Goal: Task Accomplishment & Management: Complete application form

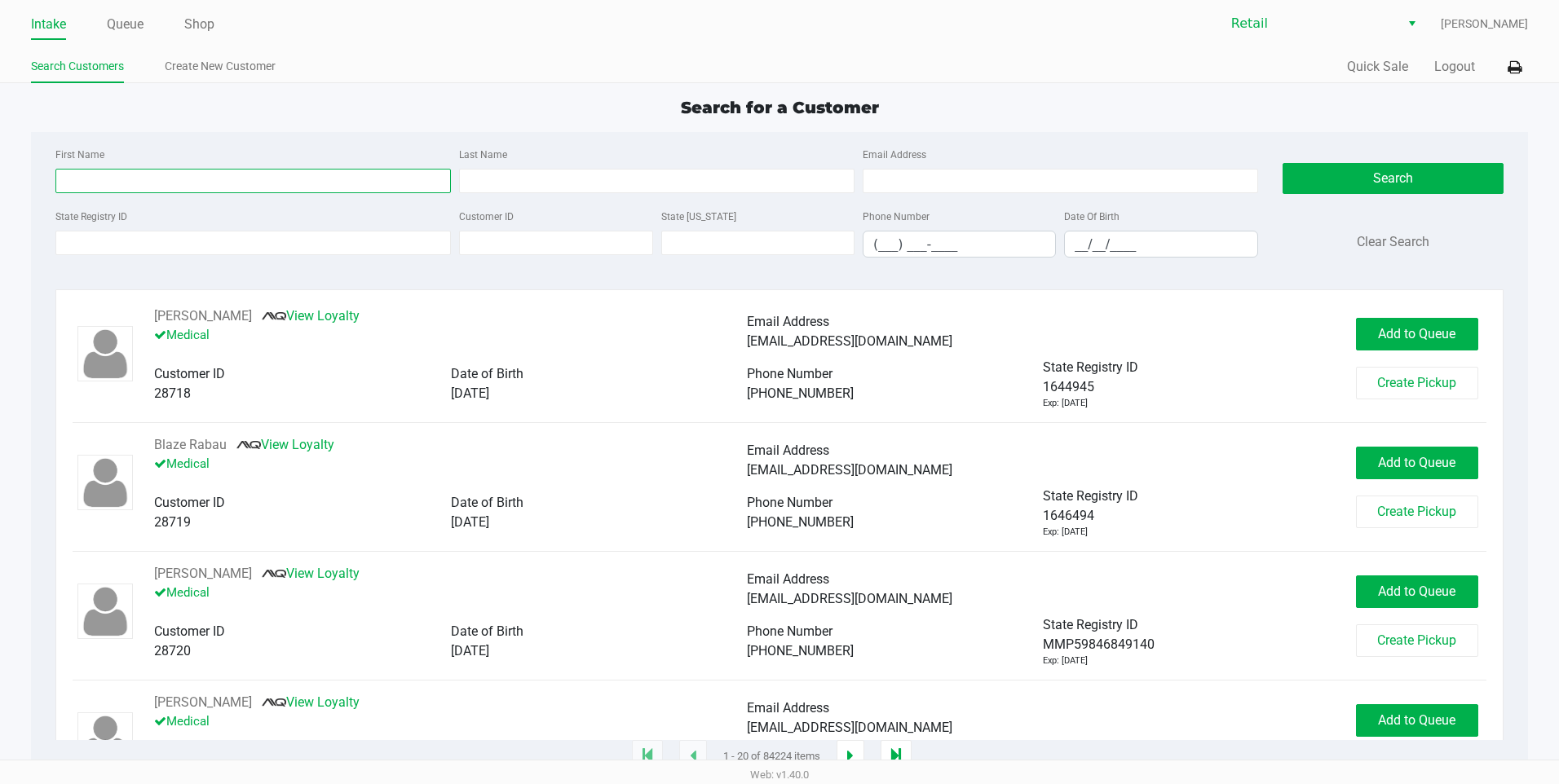
click at [129, 170] on input "First Name" at bounding box center [253, 181] width 395 height 25
type input "[PERSON_NAME]"
click at [1066, 244] on input "__/__/____" at bounding box center [1161, 244] width 192 height 25
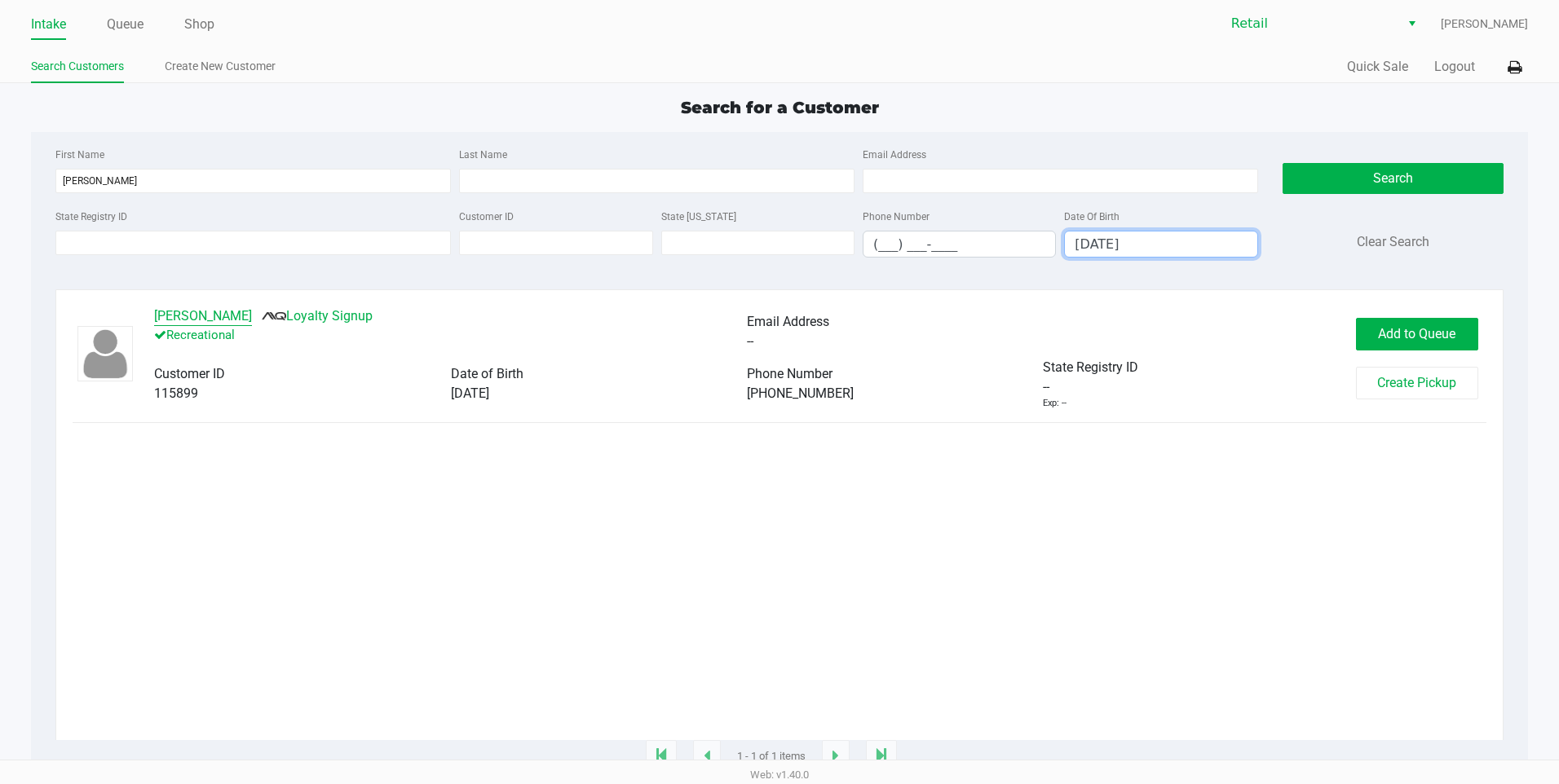
type input "[DATE]"
click at [196, 311] on button "[PERSON_NAME]" at bounding box center [203, 316] width 97 height 19
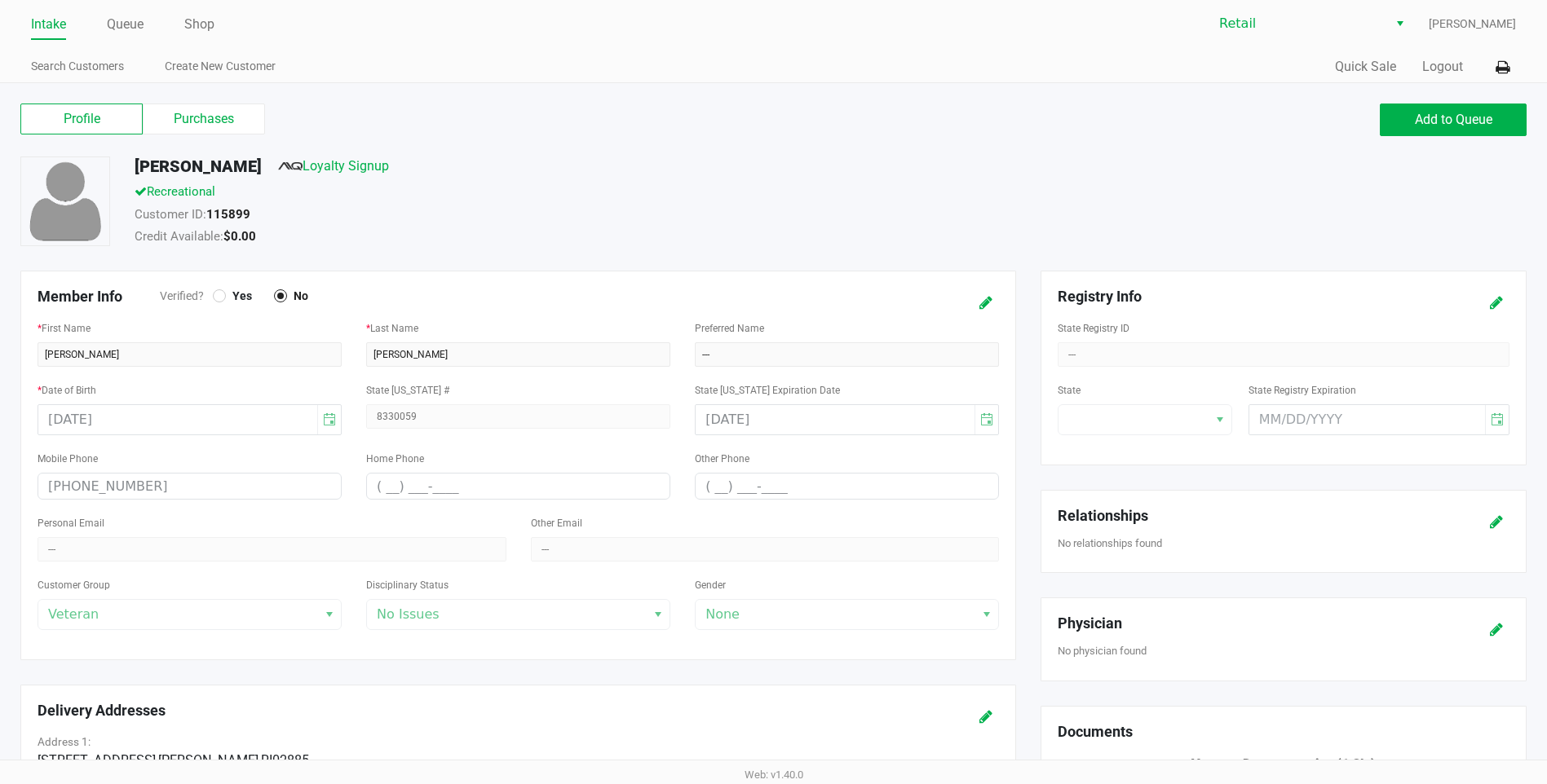
click at [57, 30] on link "Intake" at bounding box center [48, 25] width 35 height 23
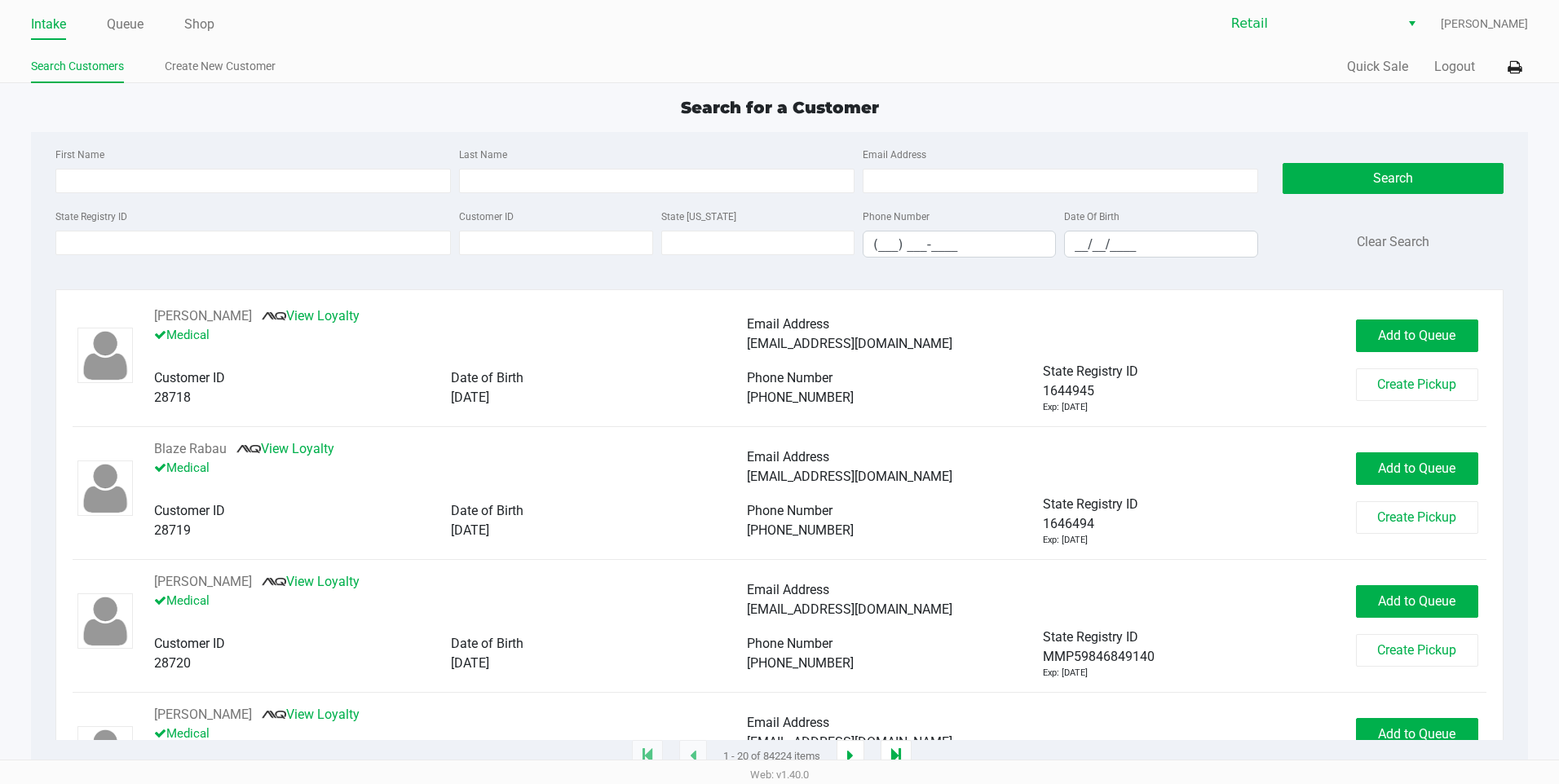
click at [100, 167] on div "First Name" at bounding box center [253, 168] width 403 height 49
click at [102, 175] on input "First Name" at bounding box center [253, 181] width 395 height 25
type input "[PERSON_NAME]"
click at [1079, 251] on input "__/__/____" at bounding box center [1161, 244] width 192 height 25
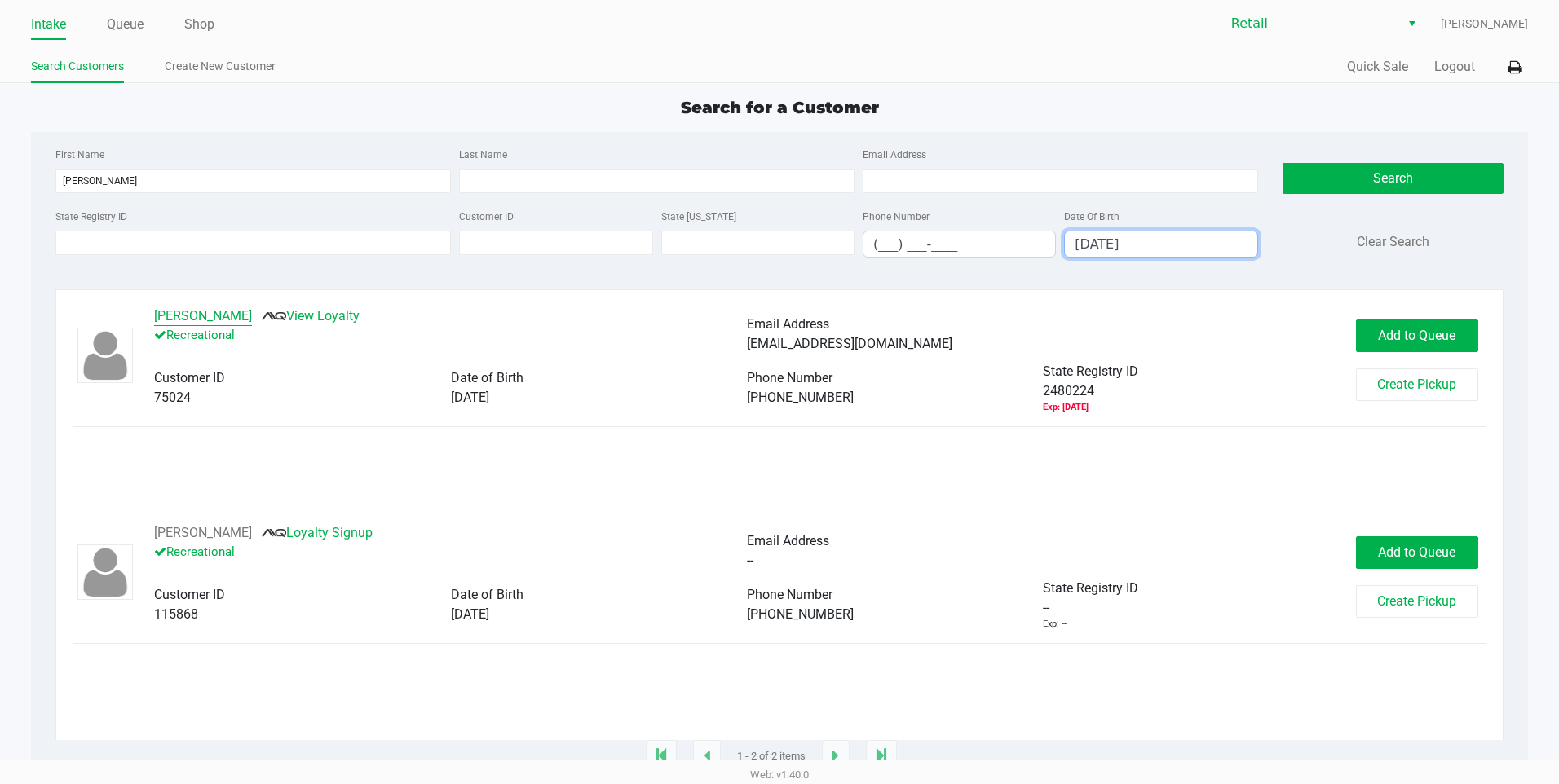
type input "[DATE]"
click at [217, 315] on button "[PERSON_NAME]" at bounding box center [203, 316] width 97 height 19
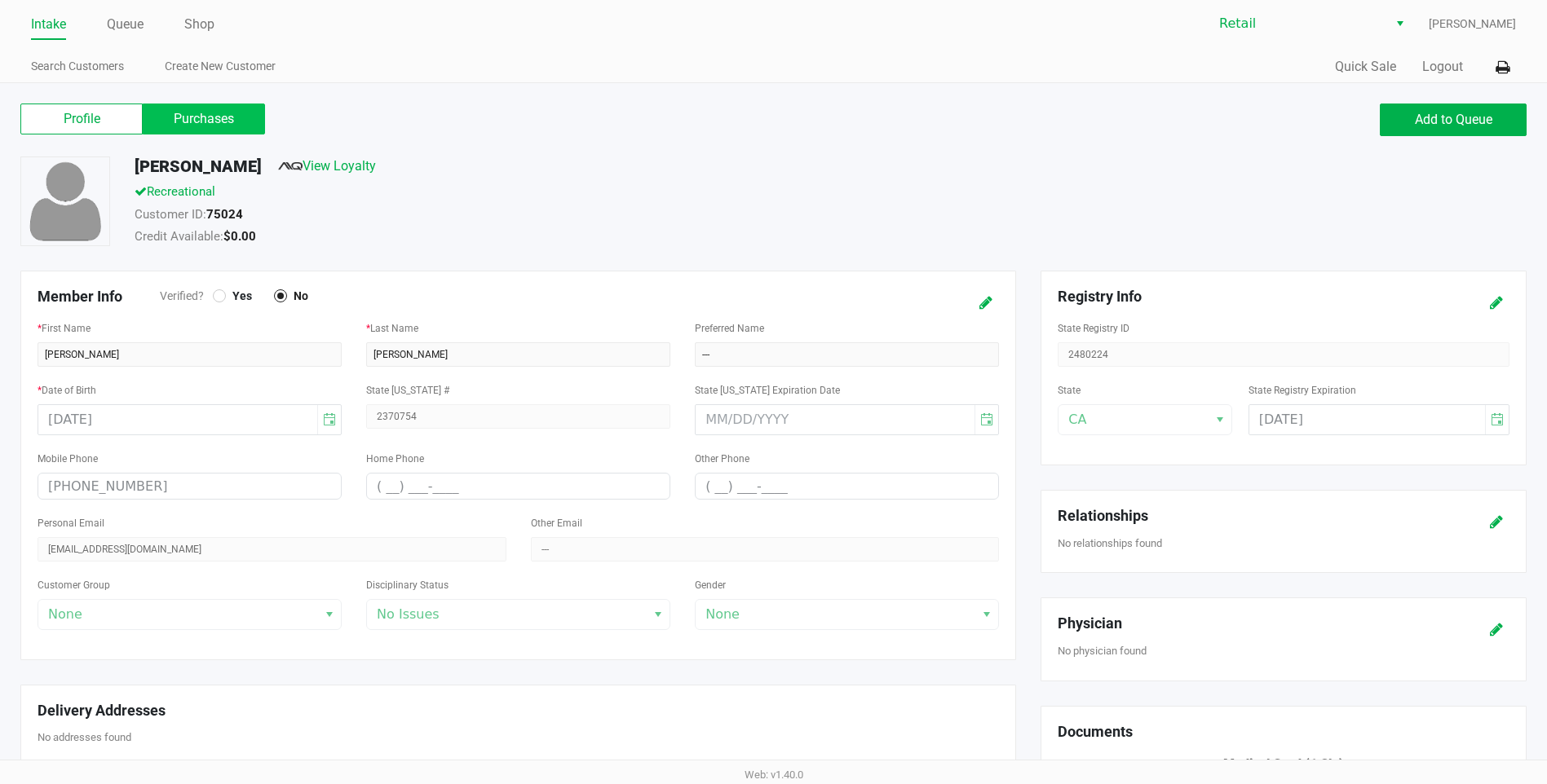
click at [206, 119] on label "Purchases" at bounding box center [204, 118] width 122 height 31
click at [0, 0] on 1 "Purchases" at bounding box center [0, 0] width 0 height 0
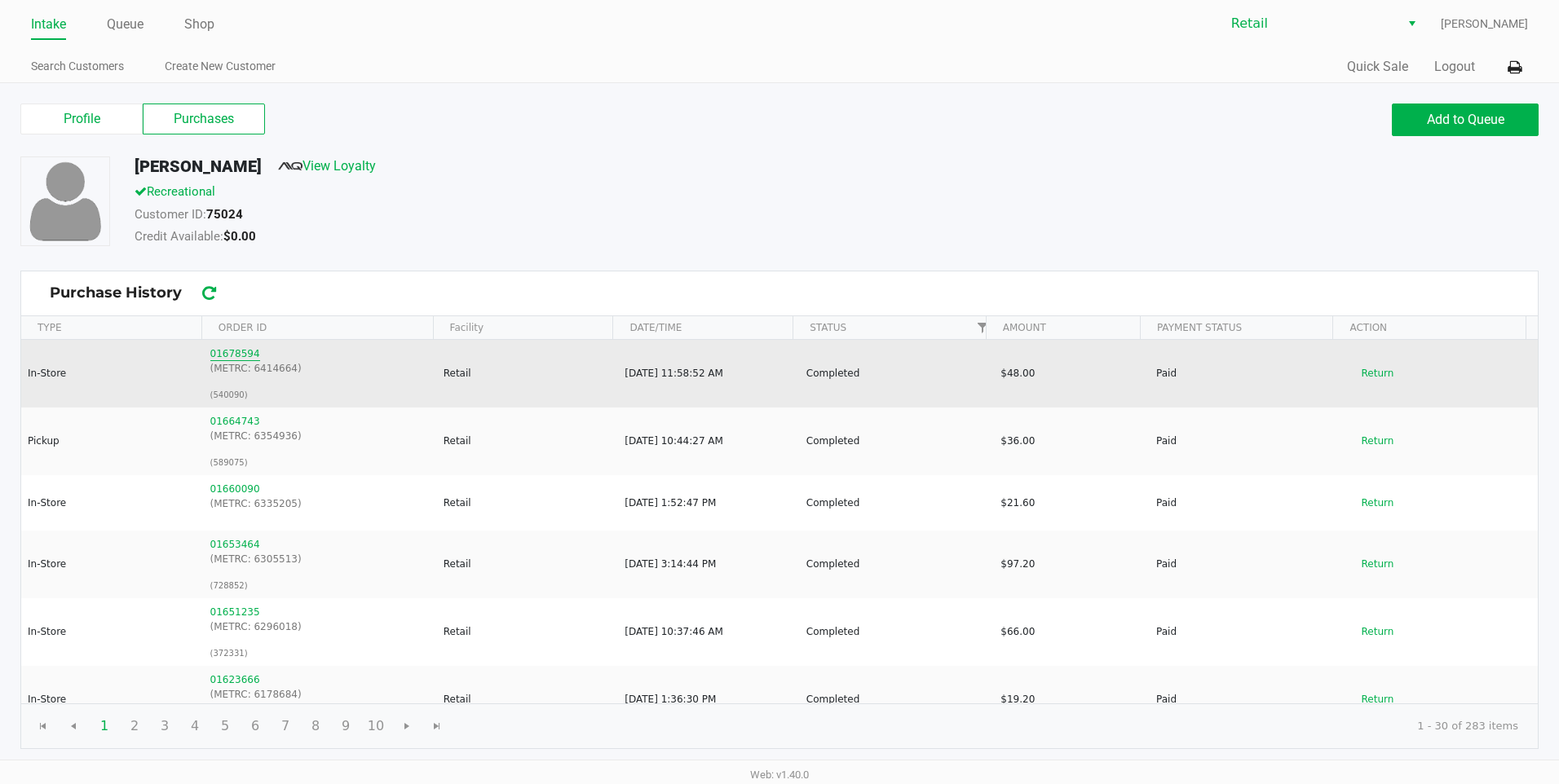
click at [229, 356] on button "01678594" at bounding box center [235, 353] width 50 height 14
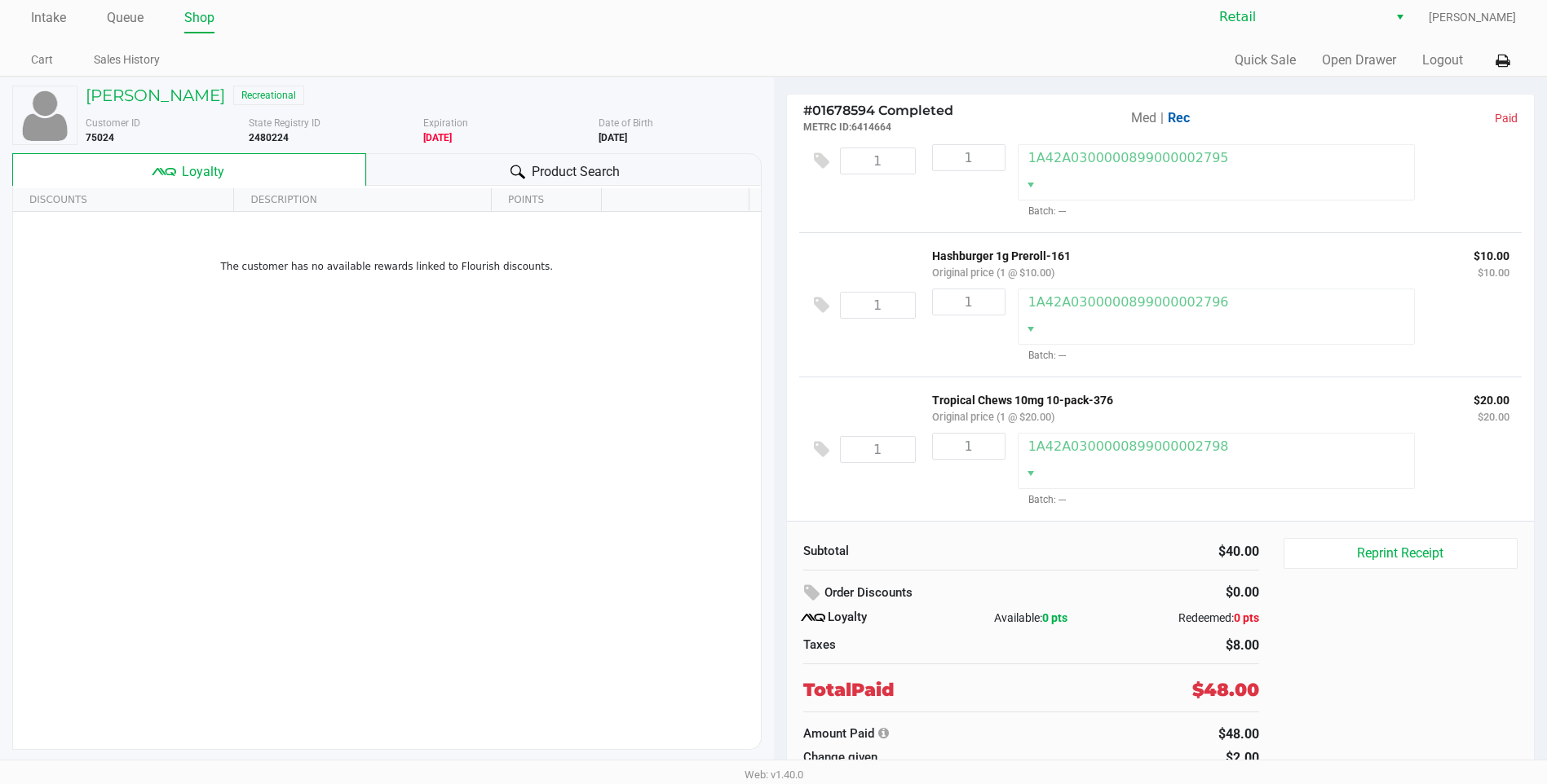
scroll to position [8, 0]
click at [57, 15] on link "Intake" at bounding box center [48, 17] width 35 height 23
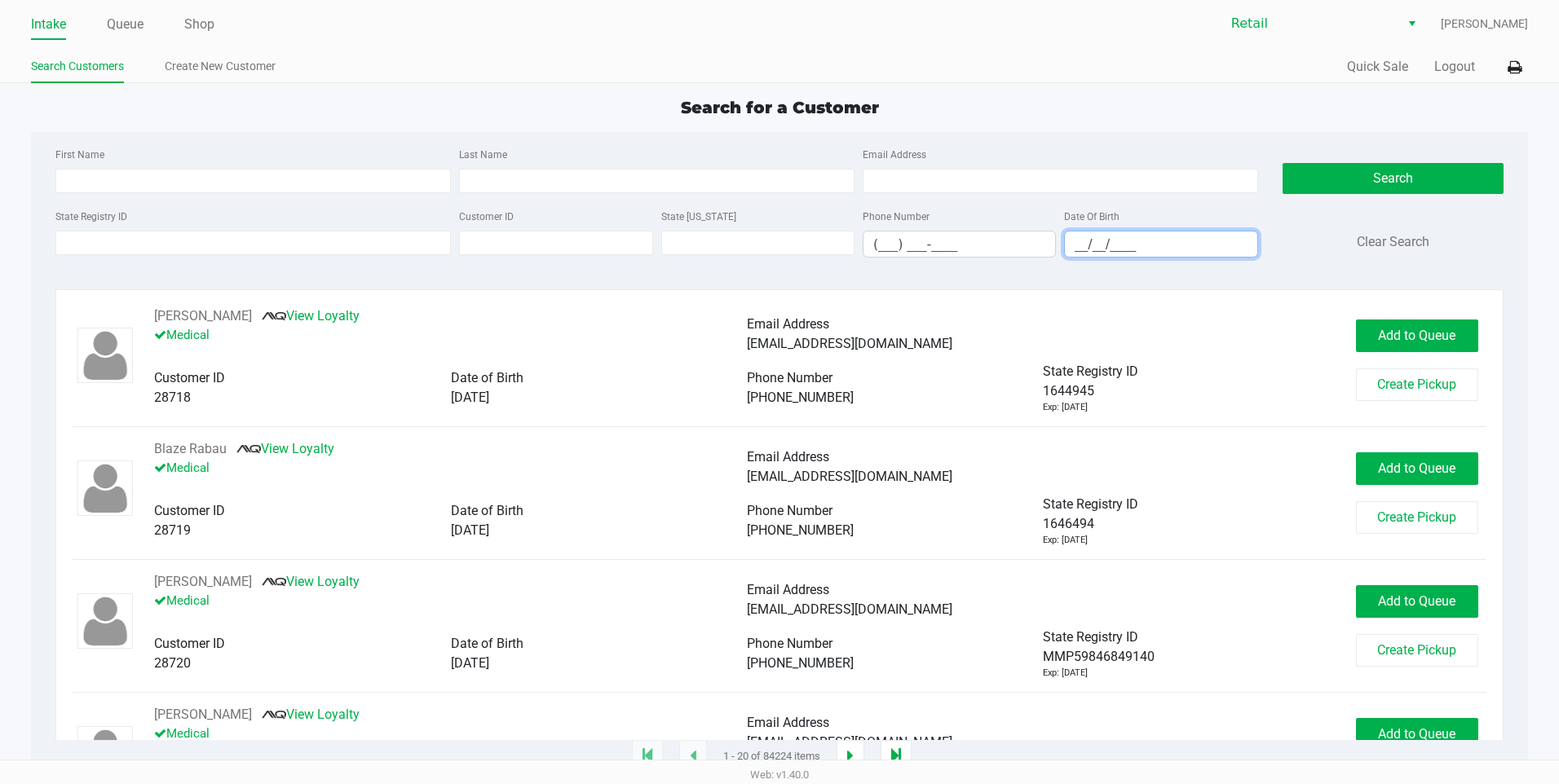
click at [1072, 246] on input "__/__/____" at bounding box center [1161, 244] width 192 height 25
click at [938, 51] on div "Intake Queue Shop Retail [PERSON_NAME] Search Customers Create New Customer Qui…" at bounding box center [780, 41] width 1559 height 83
click at [1076, 245] on input "__/__/____" at bounding box center [1161, 244] width 192 height 25
click at [1143, 247] on input "__/__/____" at bounding box center [1161, 244] width 192 height 25
click at [1077, 240] on input "__/__/____" at bounding box center [1161, 244] width 192 height 25
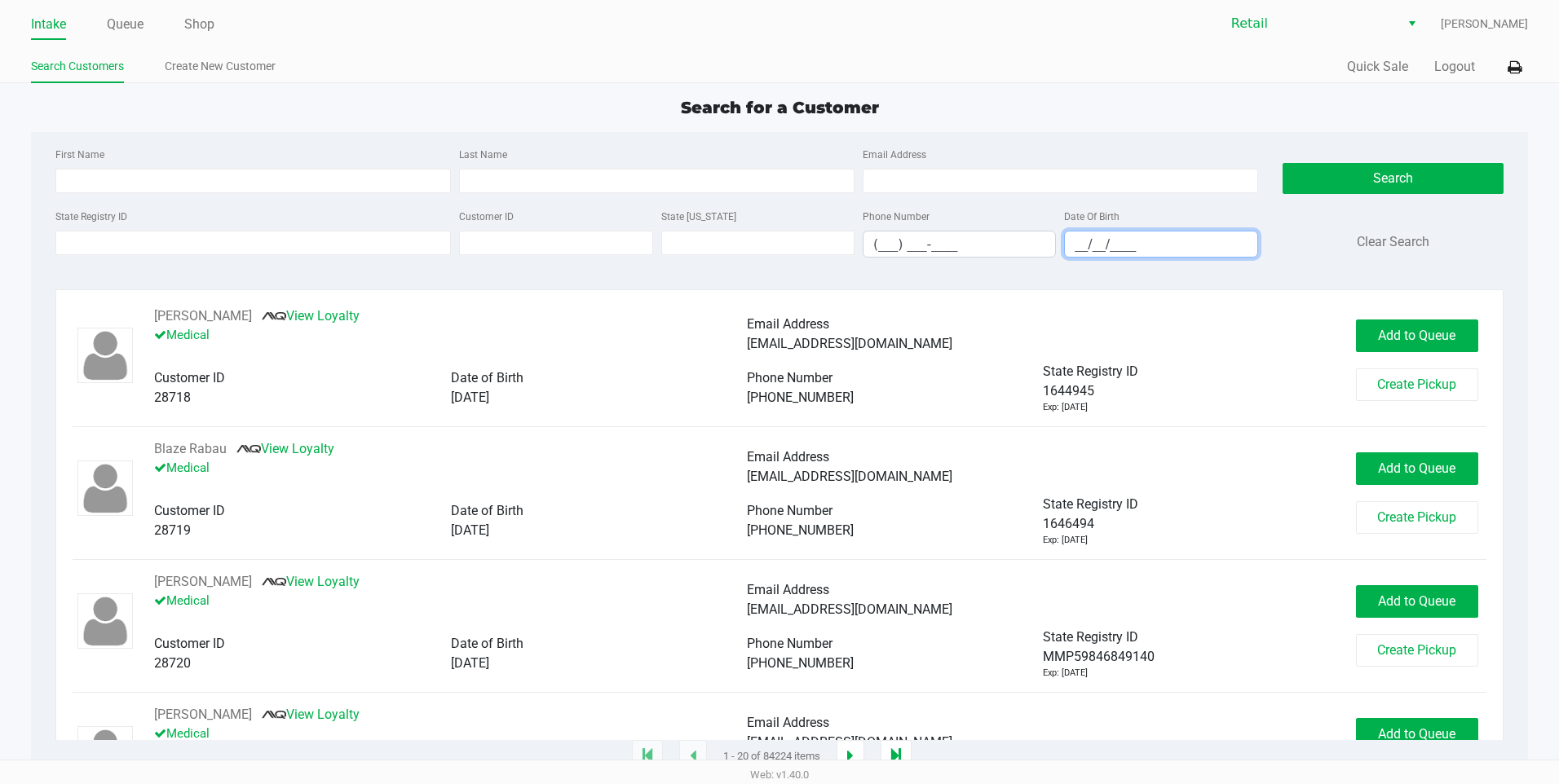
click at [1083, 244] on input "__/__/____" at bounding box center [1161, 244] width 192 height 25
click at [1075, 242] on input "__/__/____" at bounding box center [1161, 244] width 192 height 25
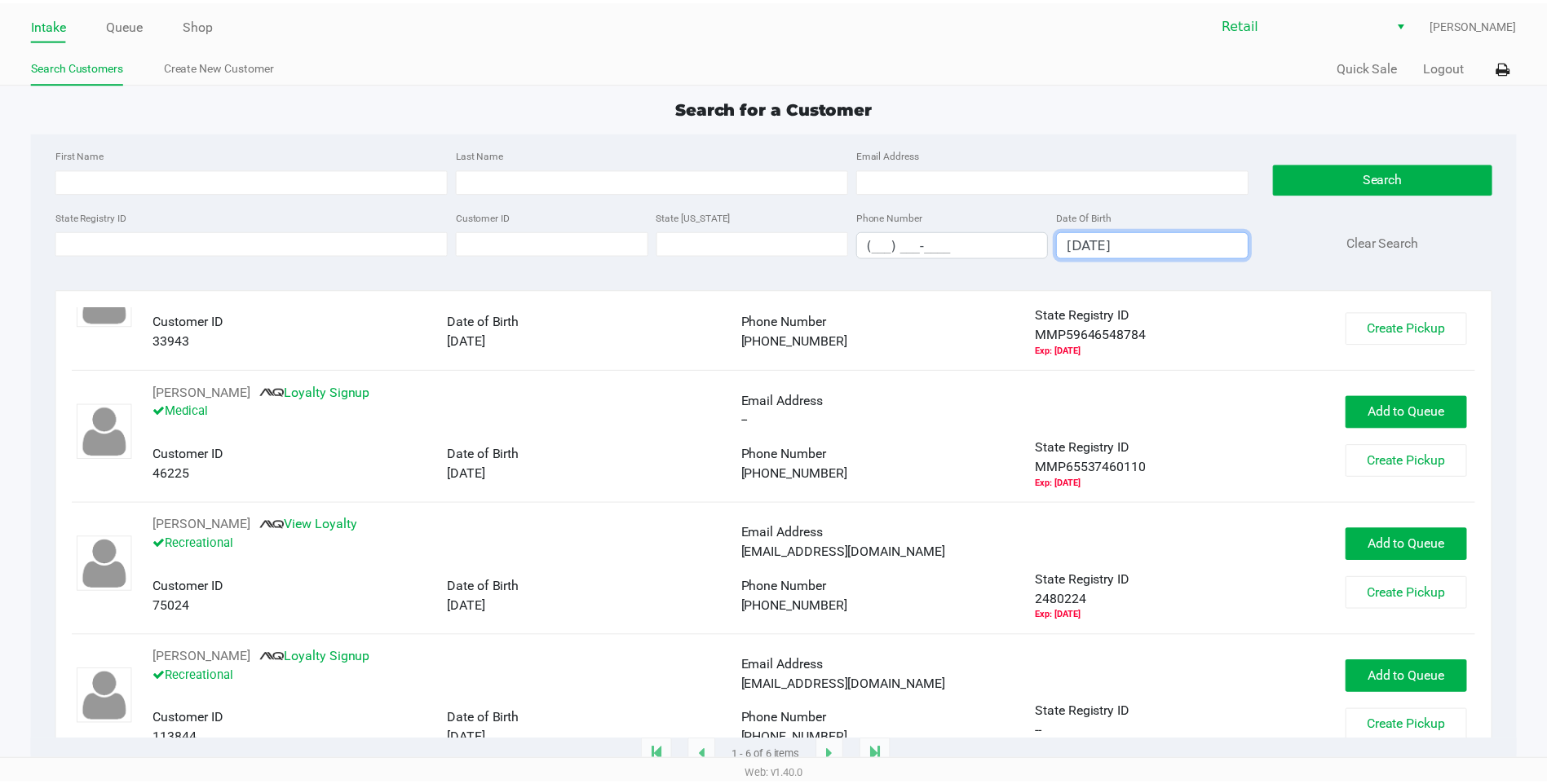
scroll to position [81, 0]
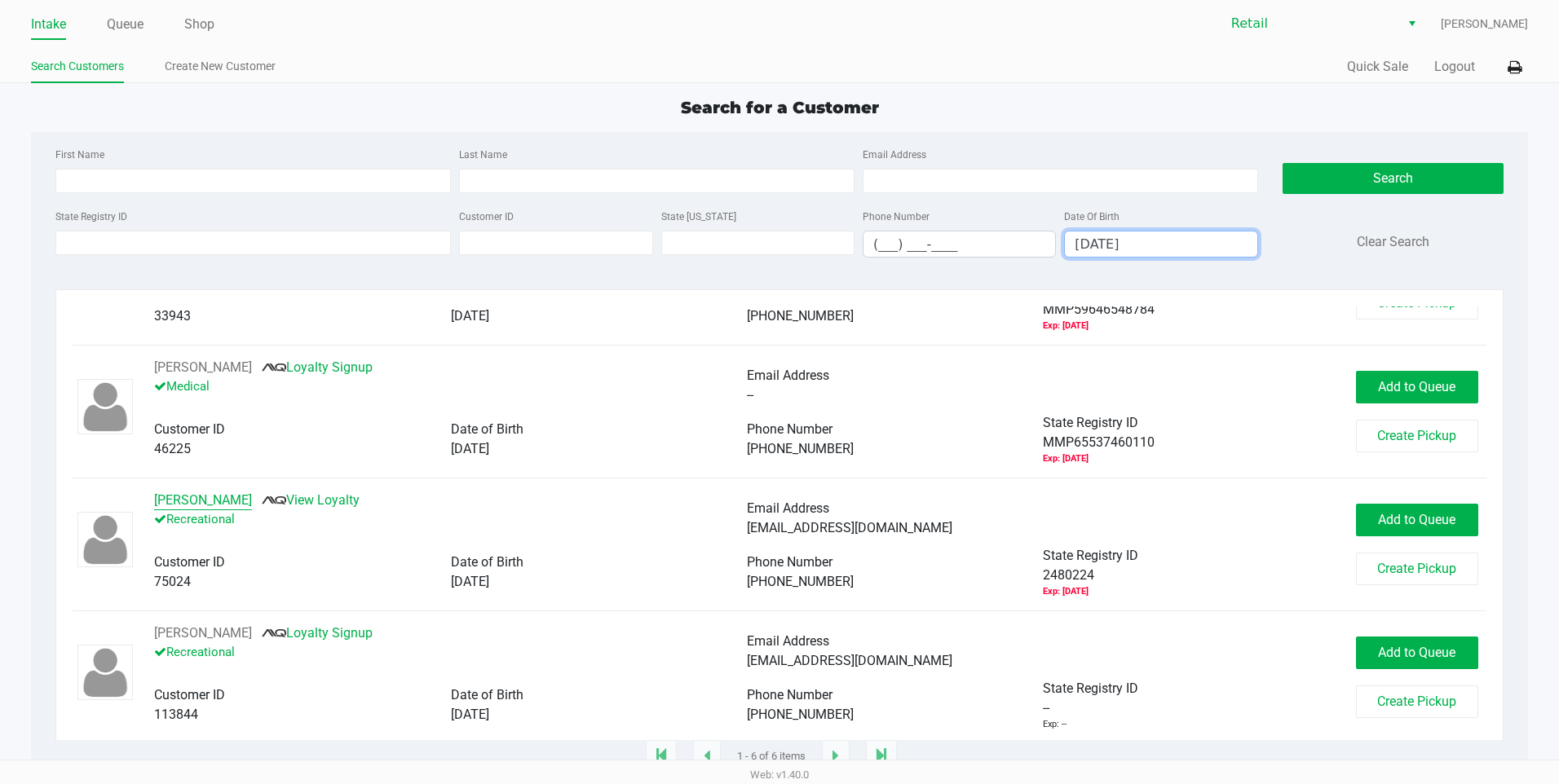
type input "[DATE]"
click at [220, 503] on button "[PERSON_NAME]" at bounding box center [203, 500] width 97 height 19
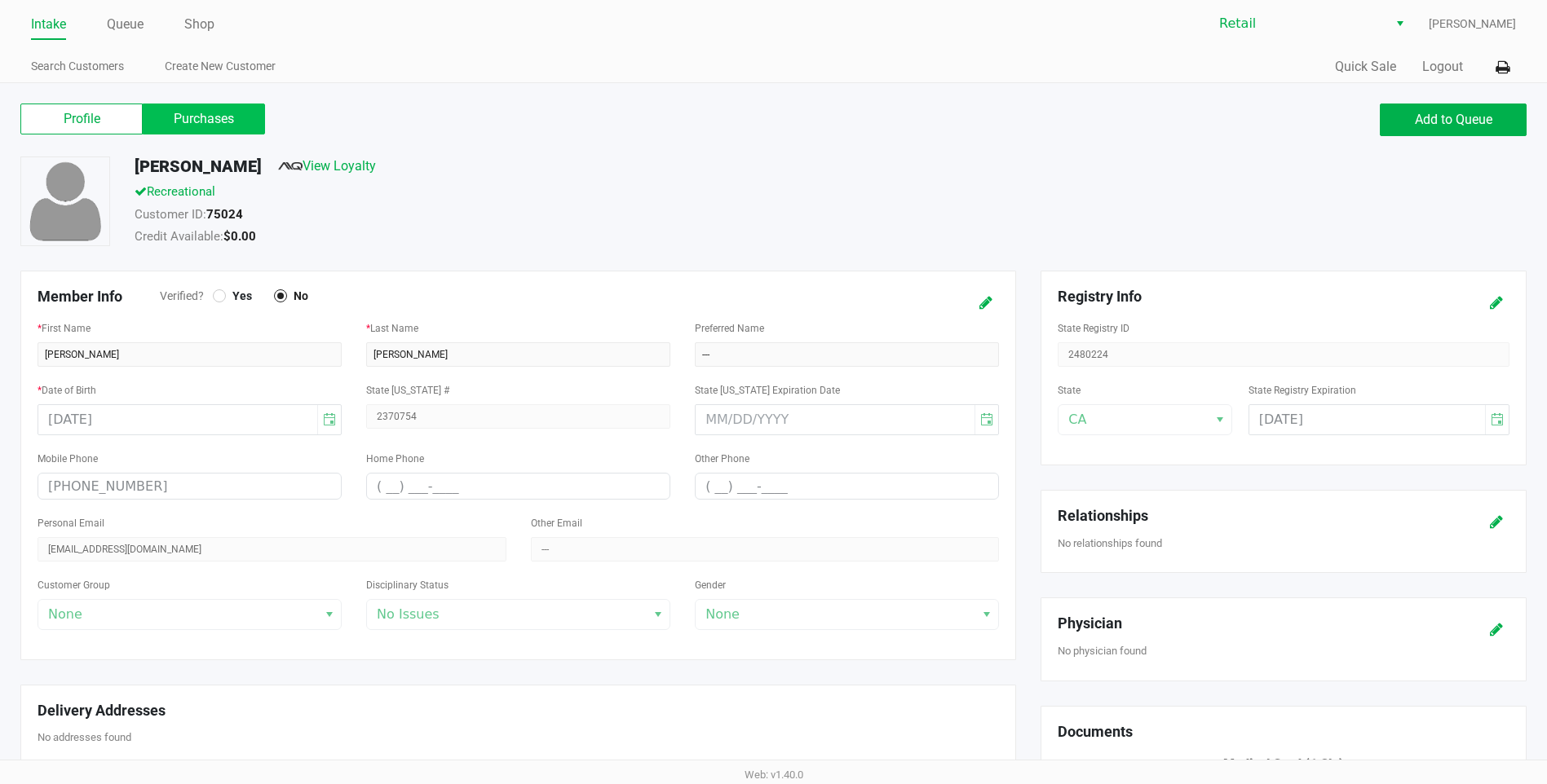
click at [205, 119] on label "Purchases" at bounding box center [204, 118] width 122 height 31
click at [0, 0] on 1 "Purchases" at bounding box center [0, 0] width 0 height 0
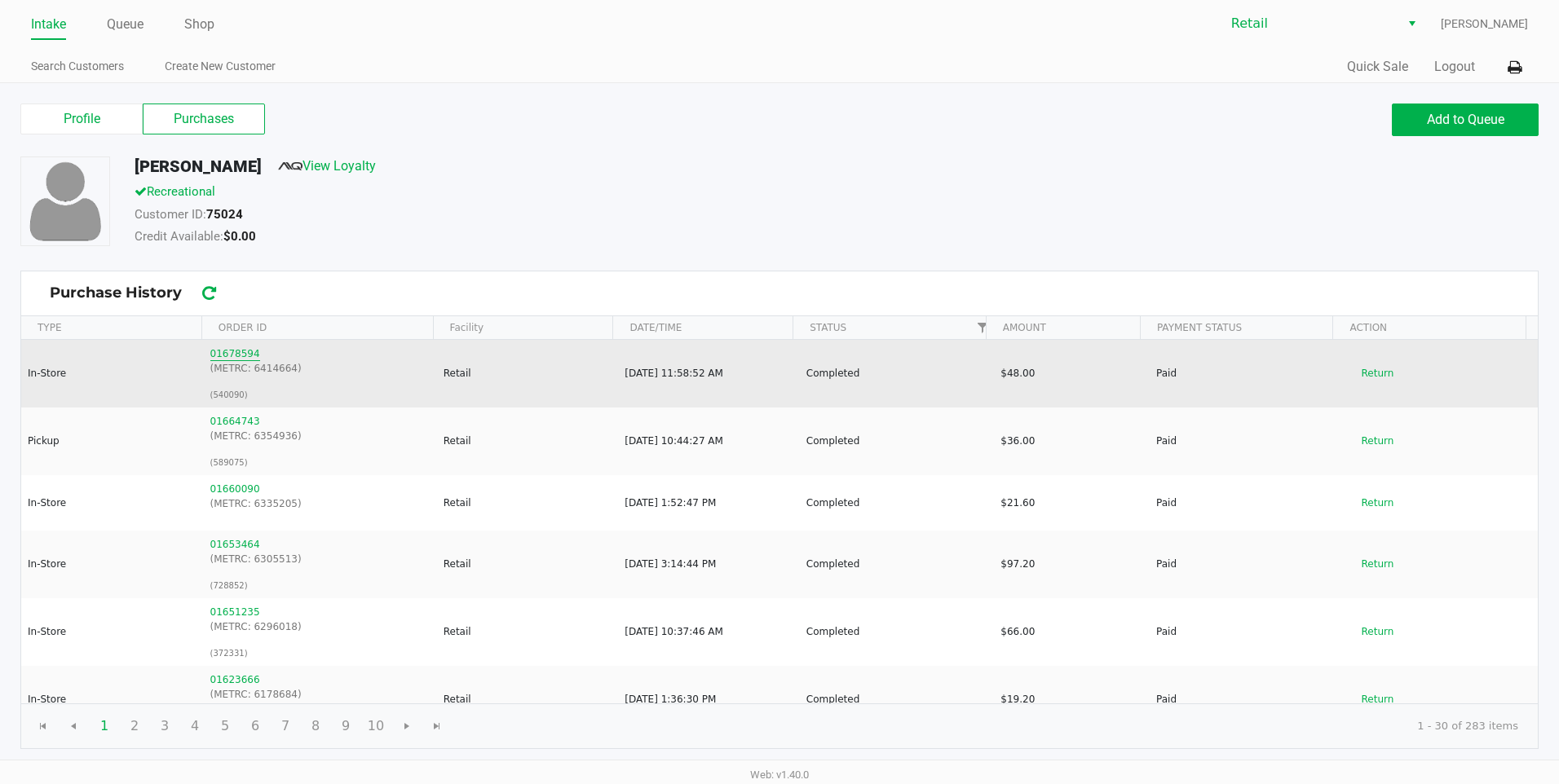
click at [220, 357] on button "01678594" at bounding box center [235, 353] width 50 height 14
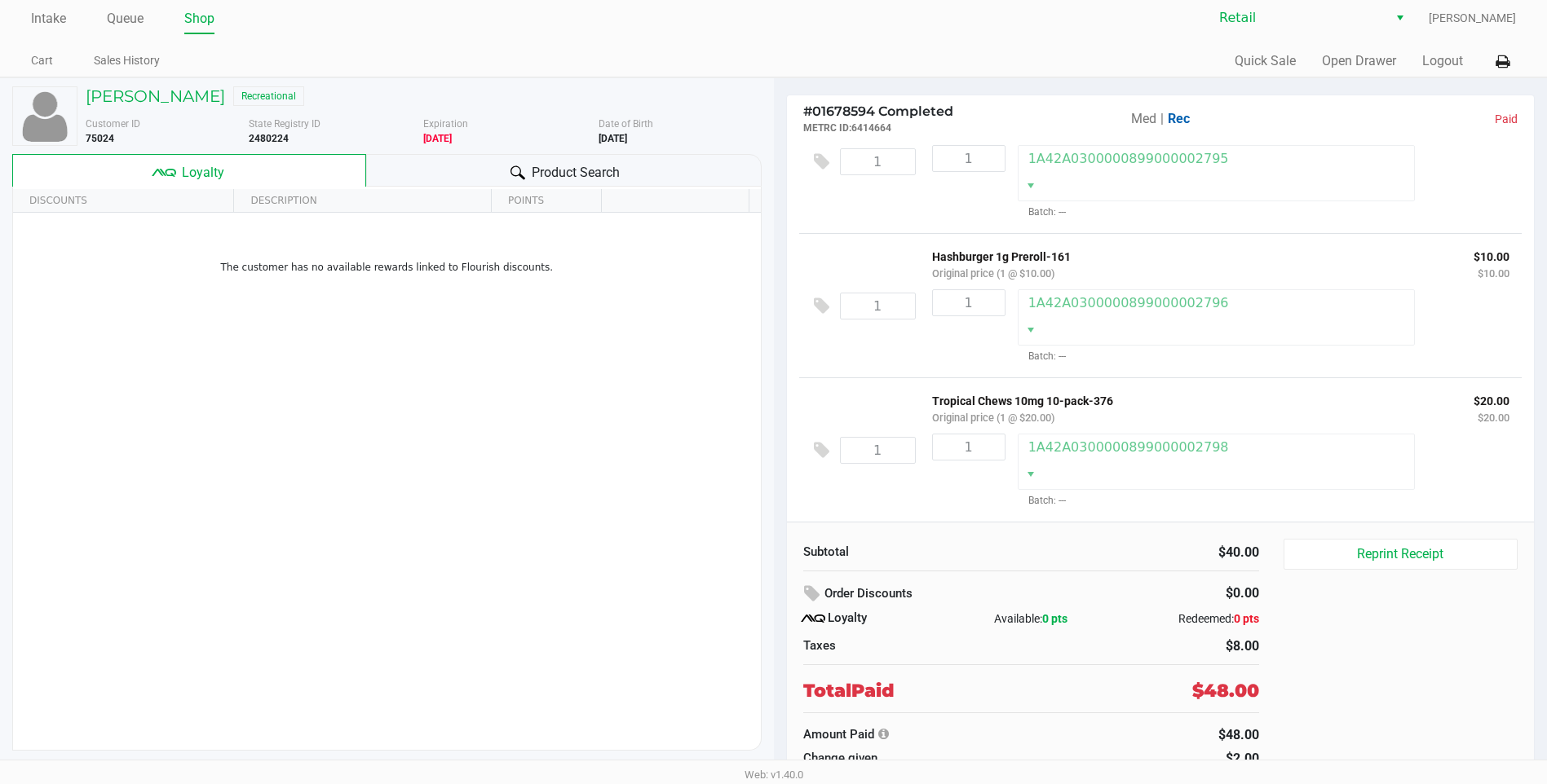
scroll to position [8, 0]
click at [1368, 548] on button "Reprint Receipt" at bounding box center [1400, 552] width 234 height 31
click at [54, 24] on link "Intake" at bounding box center [48, 17] width 35 height 23
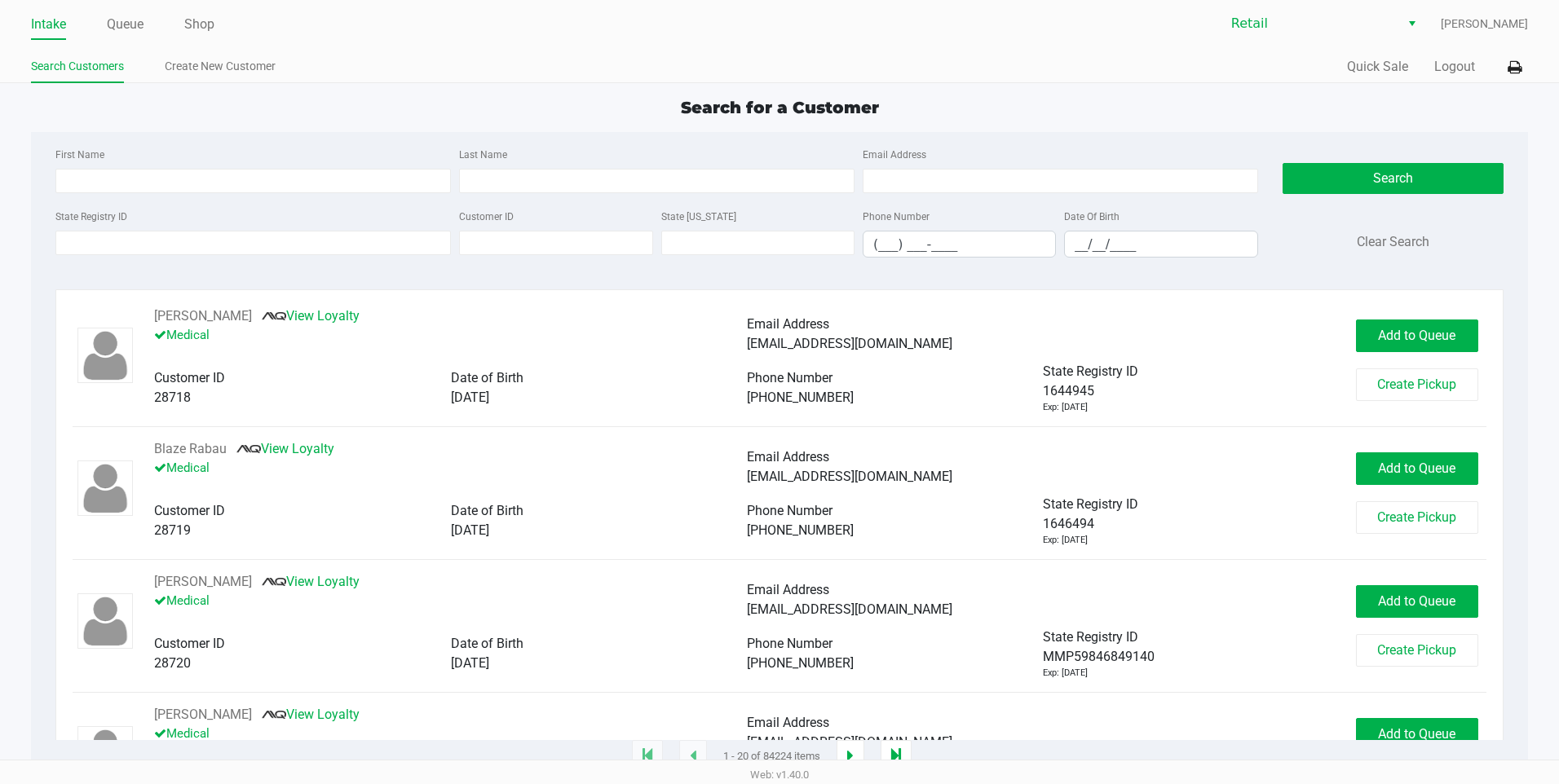
click at [36, 13] on link "Intake" at bounding box center [48, 25] width 35 height 23
click at [97, 180] on input "First Name" at bounding box center [253, 181] width 395 height 25
type input "[PERSON_NAME]"
click at [474, 171] on input "Last Name" at bounding box center [657, 181] width 395 height 25
click at [1081, 236] on input "__/__/____" at bounding box center [1161, 244] width 192 height 25
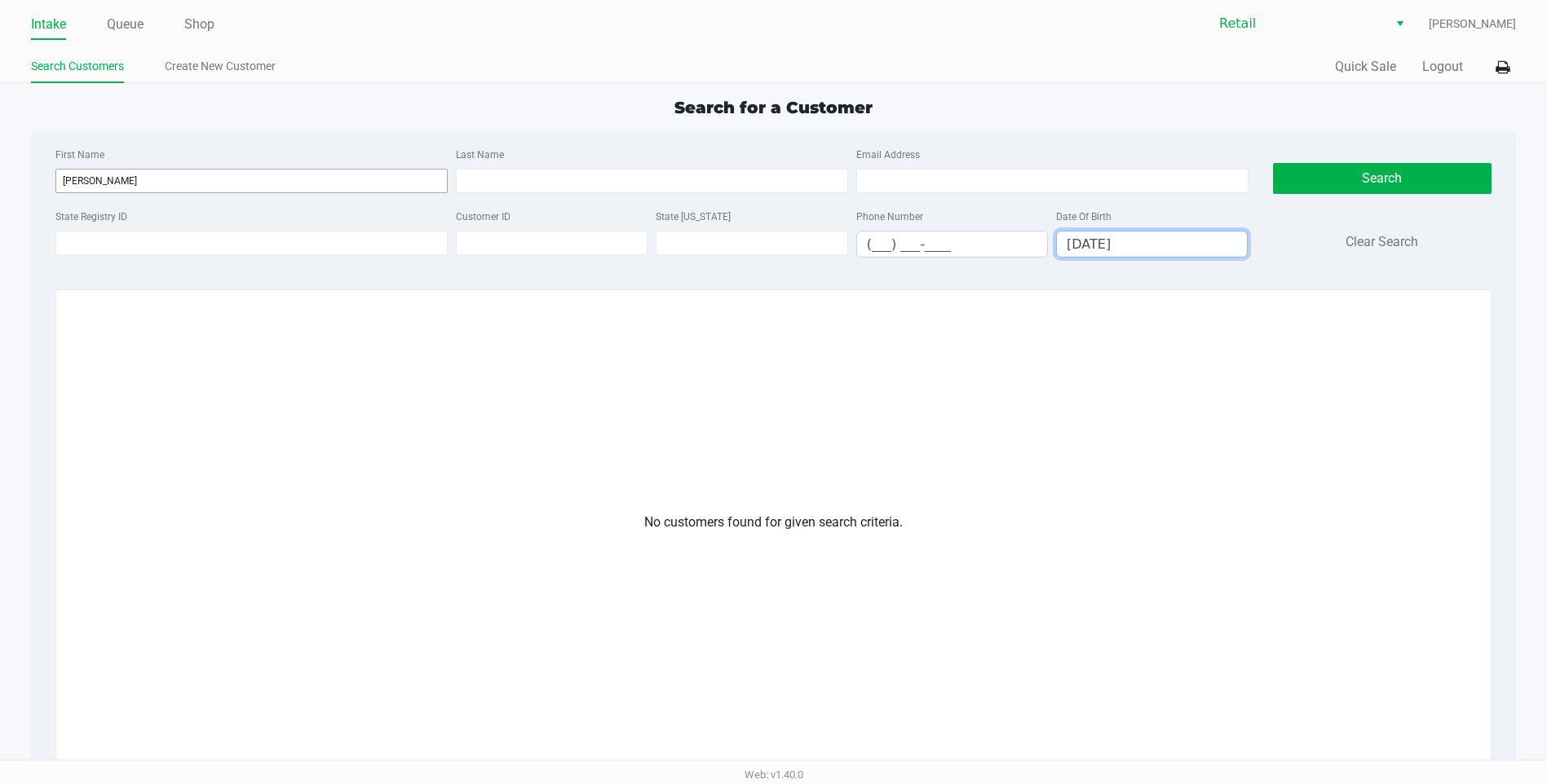
type input "[DATE]"
click at [376, 183] on input "[PERSON_NAME]" at bounding box center [251, 181] width 393 height 25
click at [376, 182] on input "[PERSON_NAME]" at bounding box center [251, 181] width 393 height 25
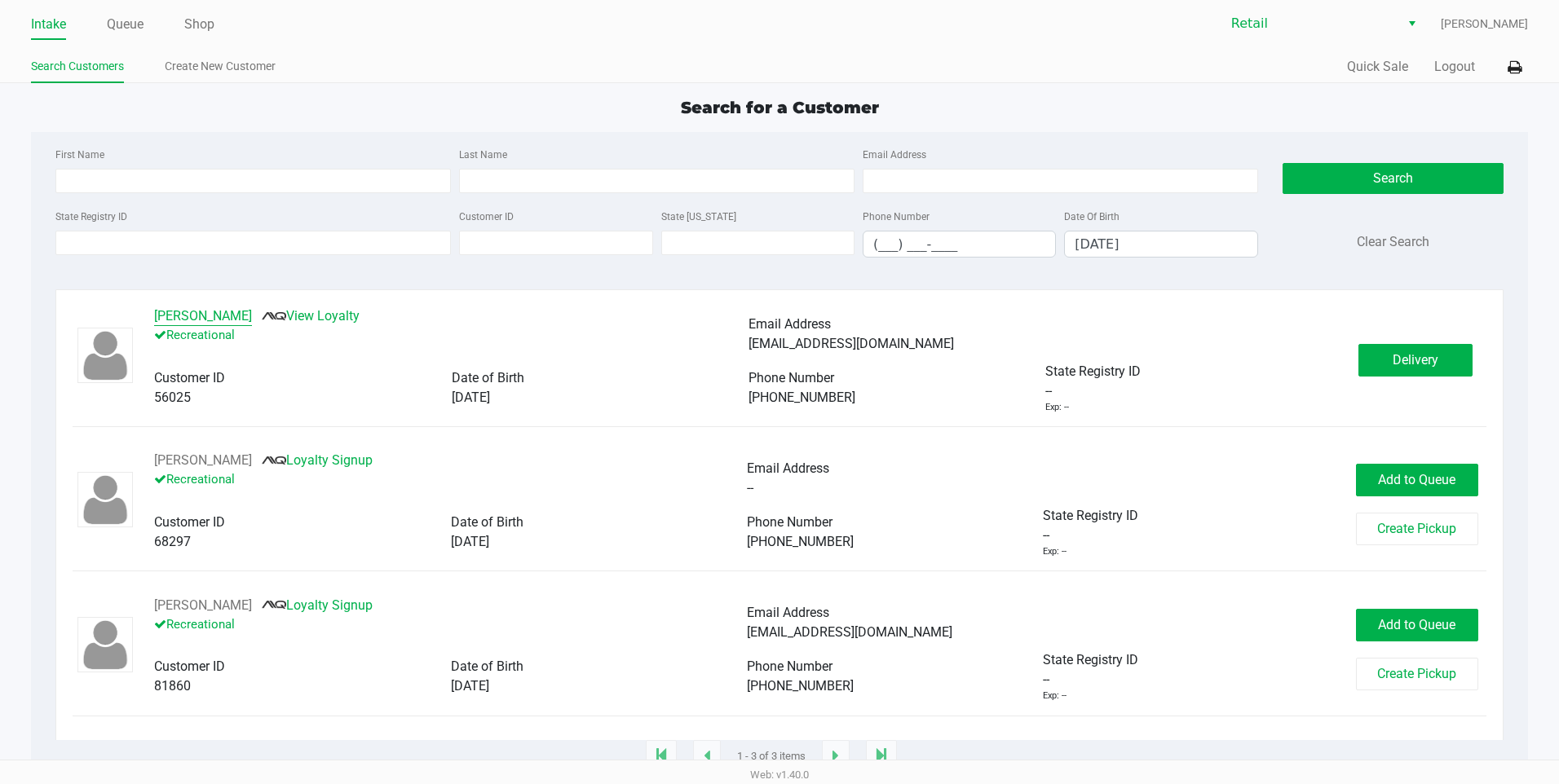
click at [252, 314] on button "[PERSON_NAME]" at bounding box center [203, 316] width 97 height 19
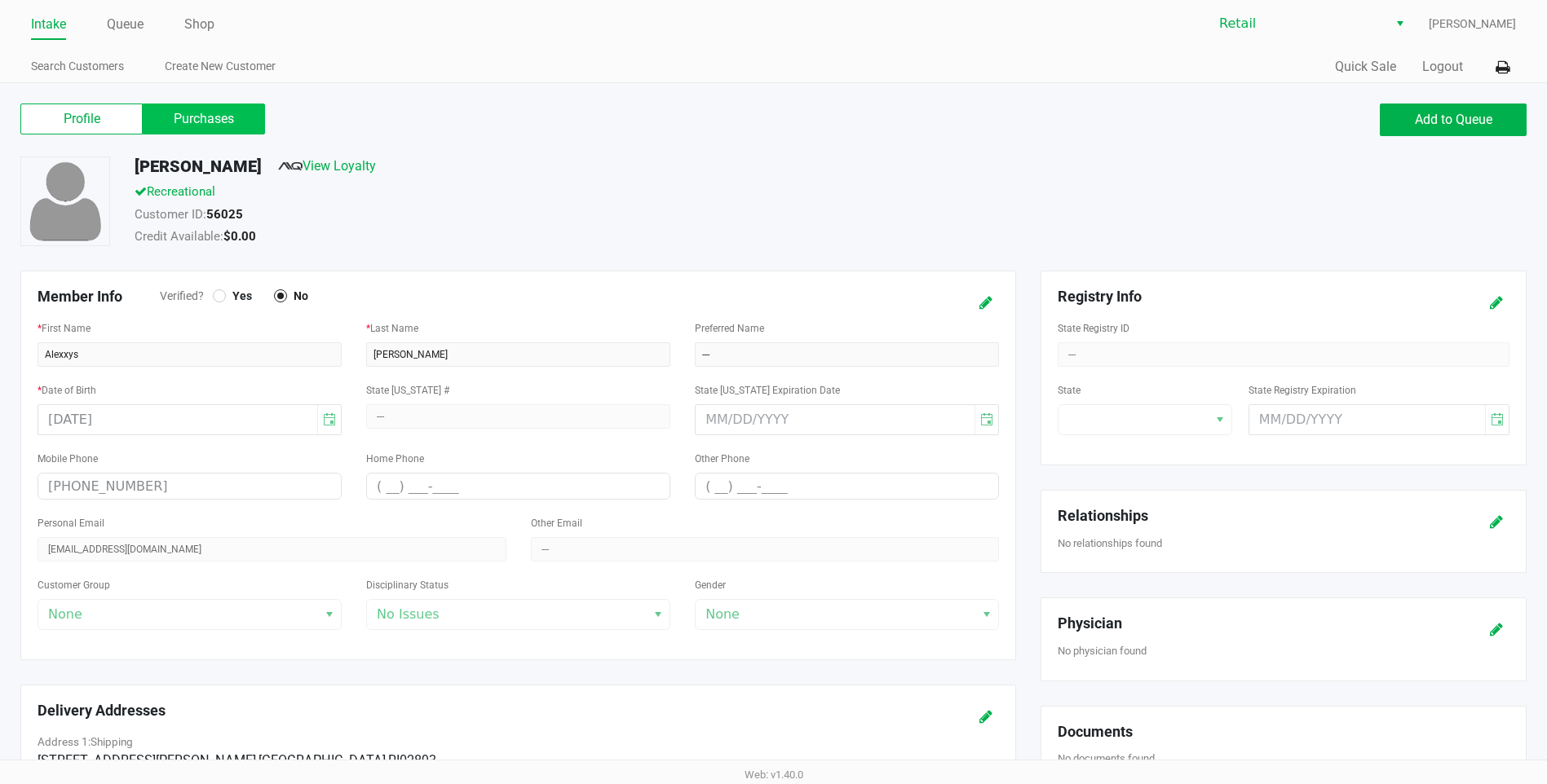
click at [184, 124] on label "Purchases" at bounding box center [204, 118] width 122 height 31
click at [0, 0] on 1 "Purchases" at bounding box center [0, 0] width 0 height 0
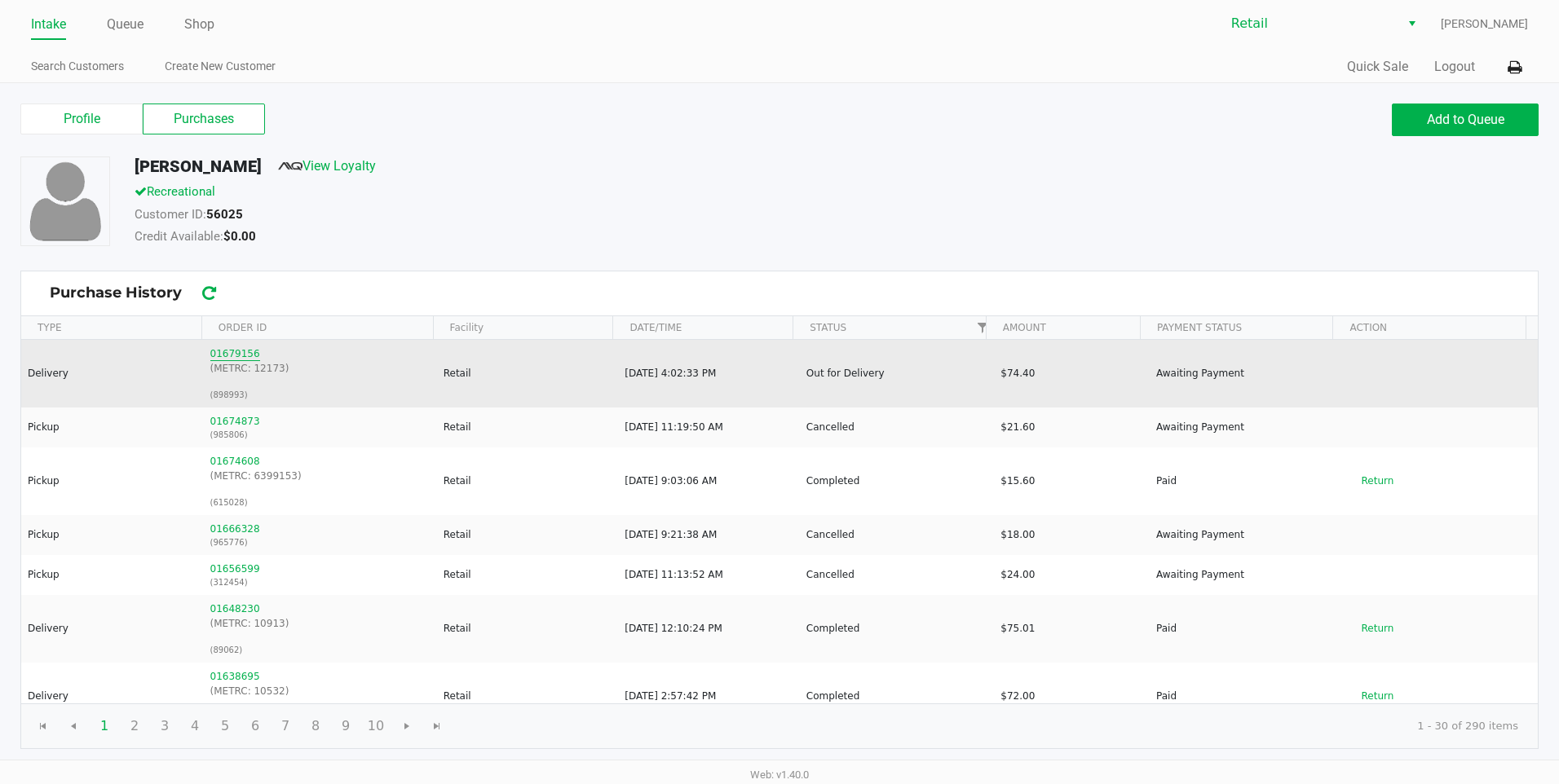
click at [222, 347] on button "01679156" at bounding box center [235, 353] width 50 height 14
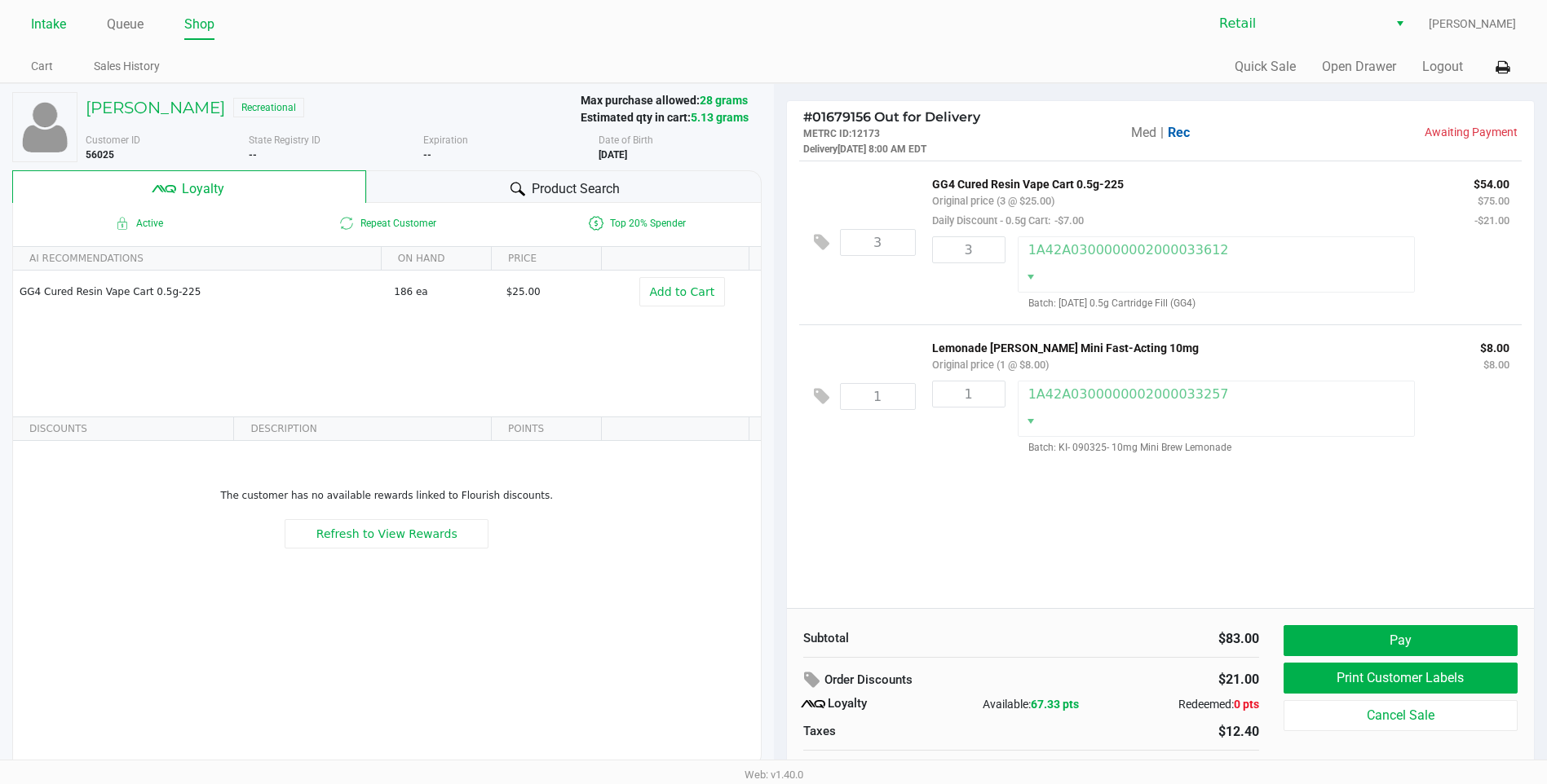
click at [54, 21] on link "Intake" at bounding box center [48, 25] width 35 height 23
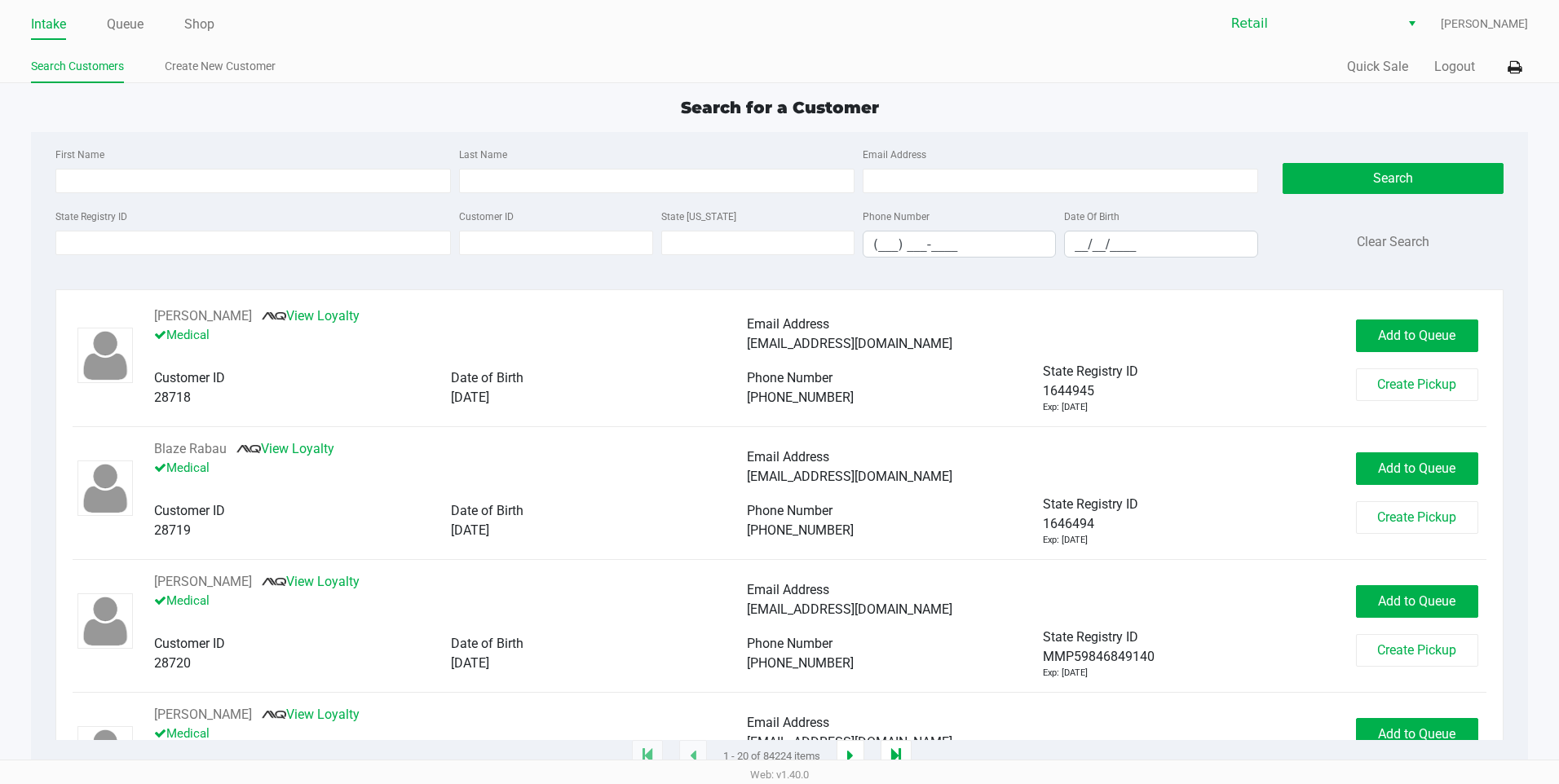
click at [61, 25] on link "Intake" at bounding box center [48, 25] width 35 height 23
click at [131, 200] on div "First Name Last Name Email Address" at bounding box center [656, 175] width 1210 height 62
click at [131, 189] on input "First Name" at bounding box center [253, 181] width 395 height 25
type input "bon"
click at [1103, 236] on input "__/__/____" at bounding box center [1161, 244] width 192 height 25
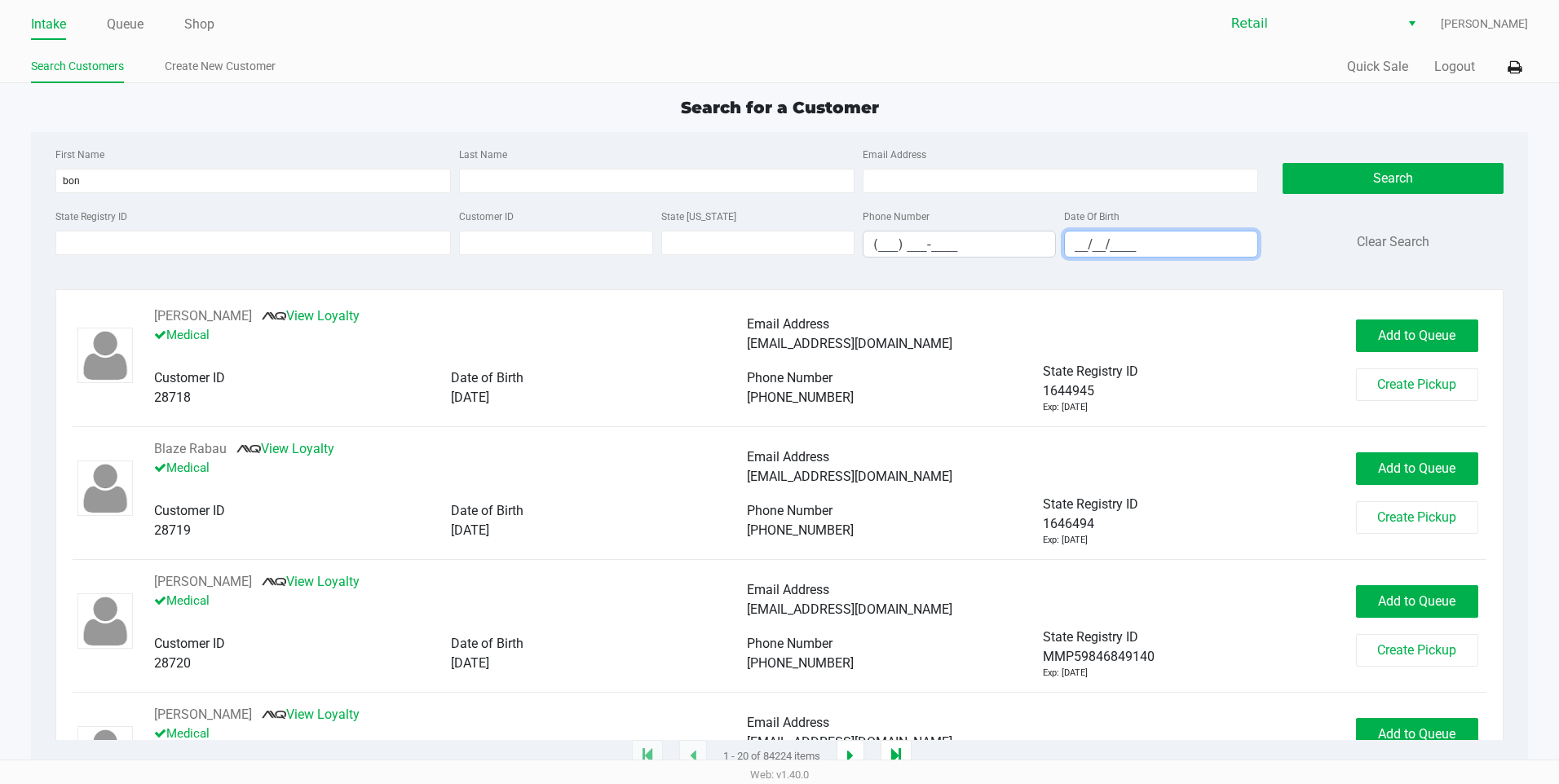
click at [1103, 236] on input "__/__/____" at bounding box center [1161, 244] width 192 height 25
click at [1073, 242] on input "__/__/____" at bounding box center [1161, 244] width 192 height 25
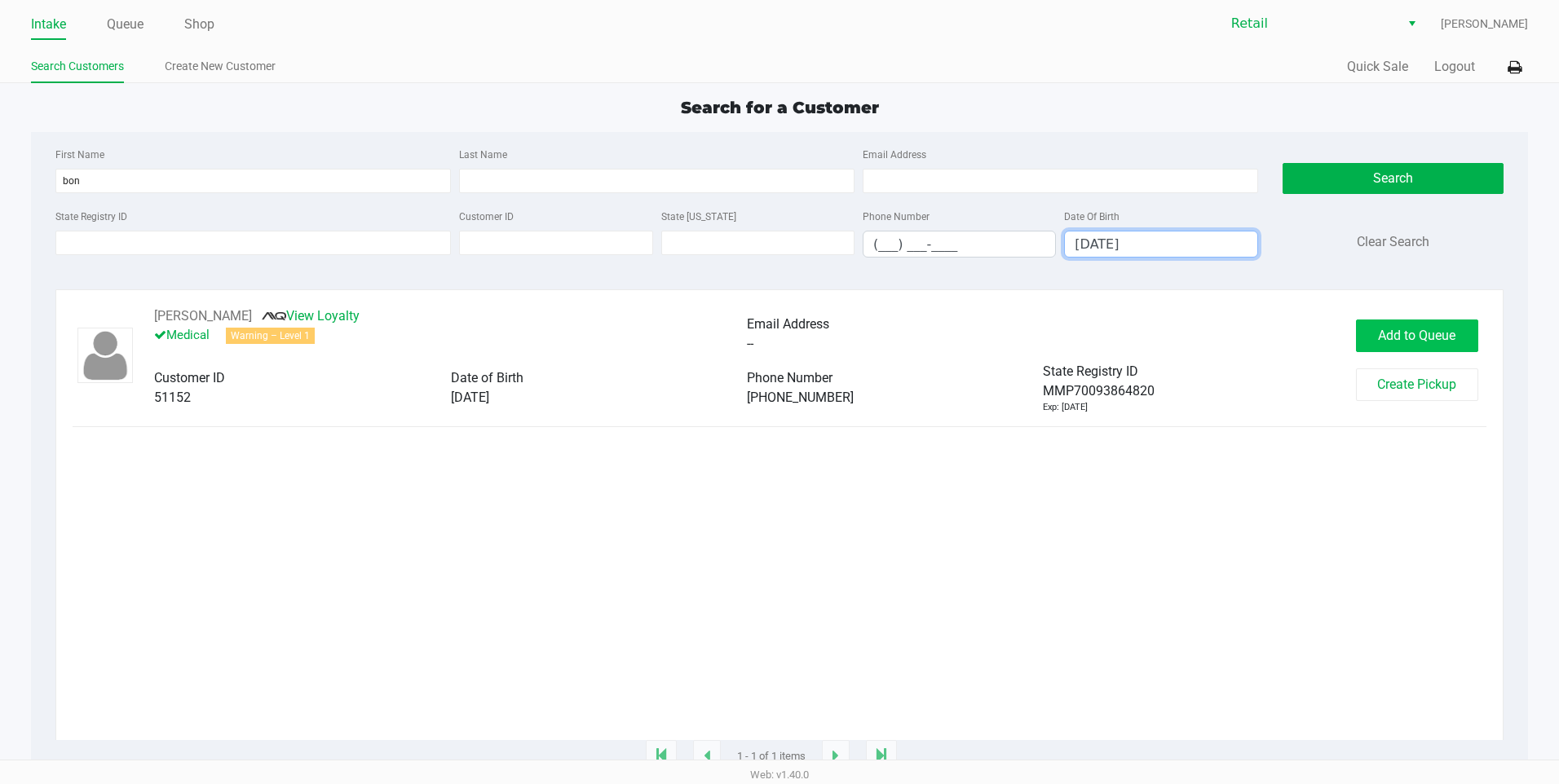
type input "[DATE]"
click at [1420, 334] on span "Add to Queue" at bounding box center [1416, 335] width 77 height 15
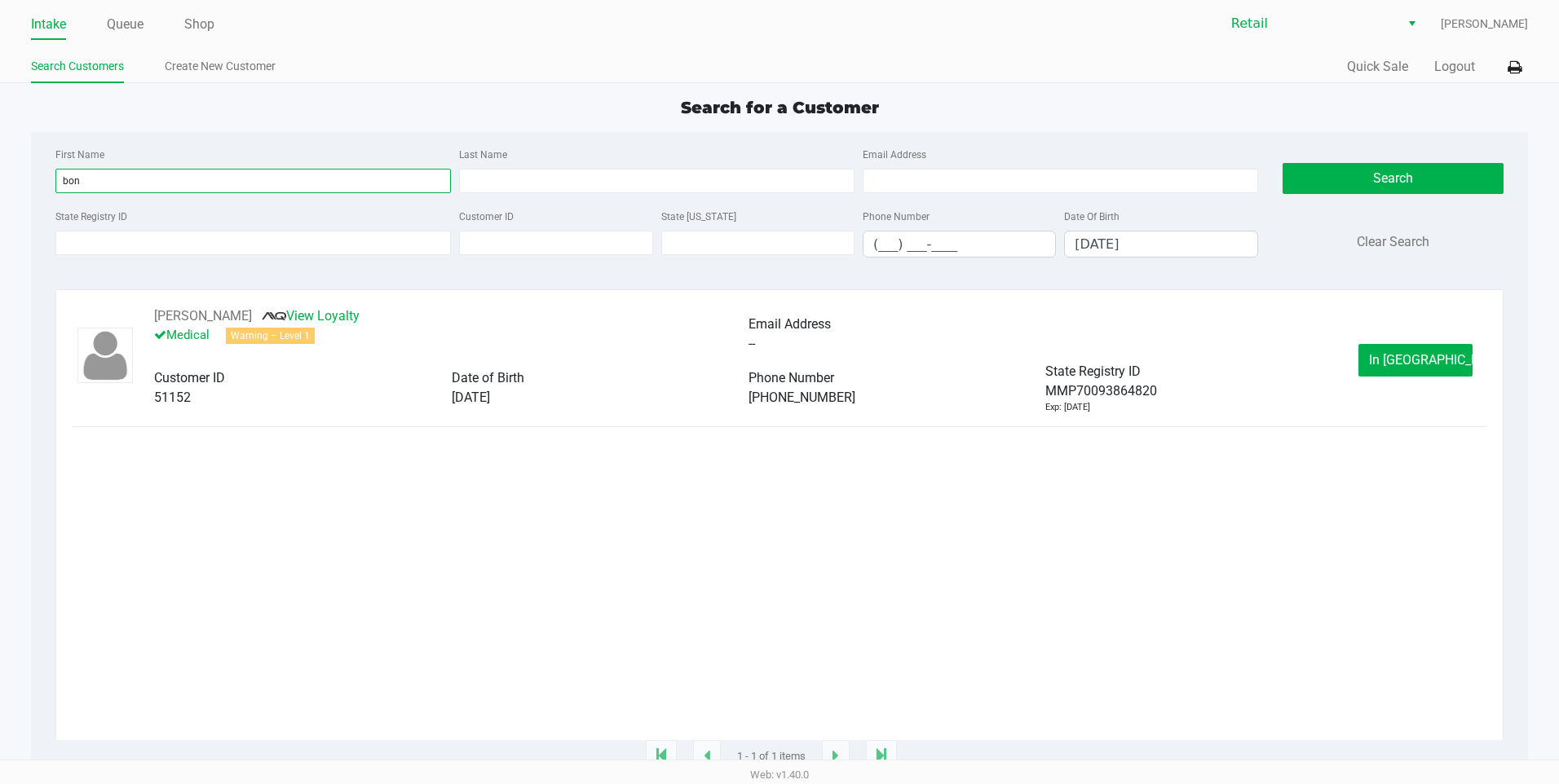
click at [368, 189] on input "bon" at bounding box center [253, 181] width 395 height 25
click at [767, 242] on input "text" at bounding box center [758, 244] width 193 height 25
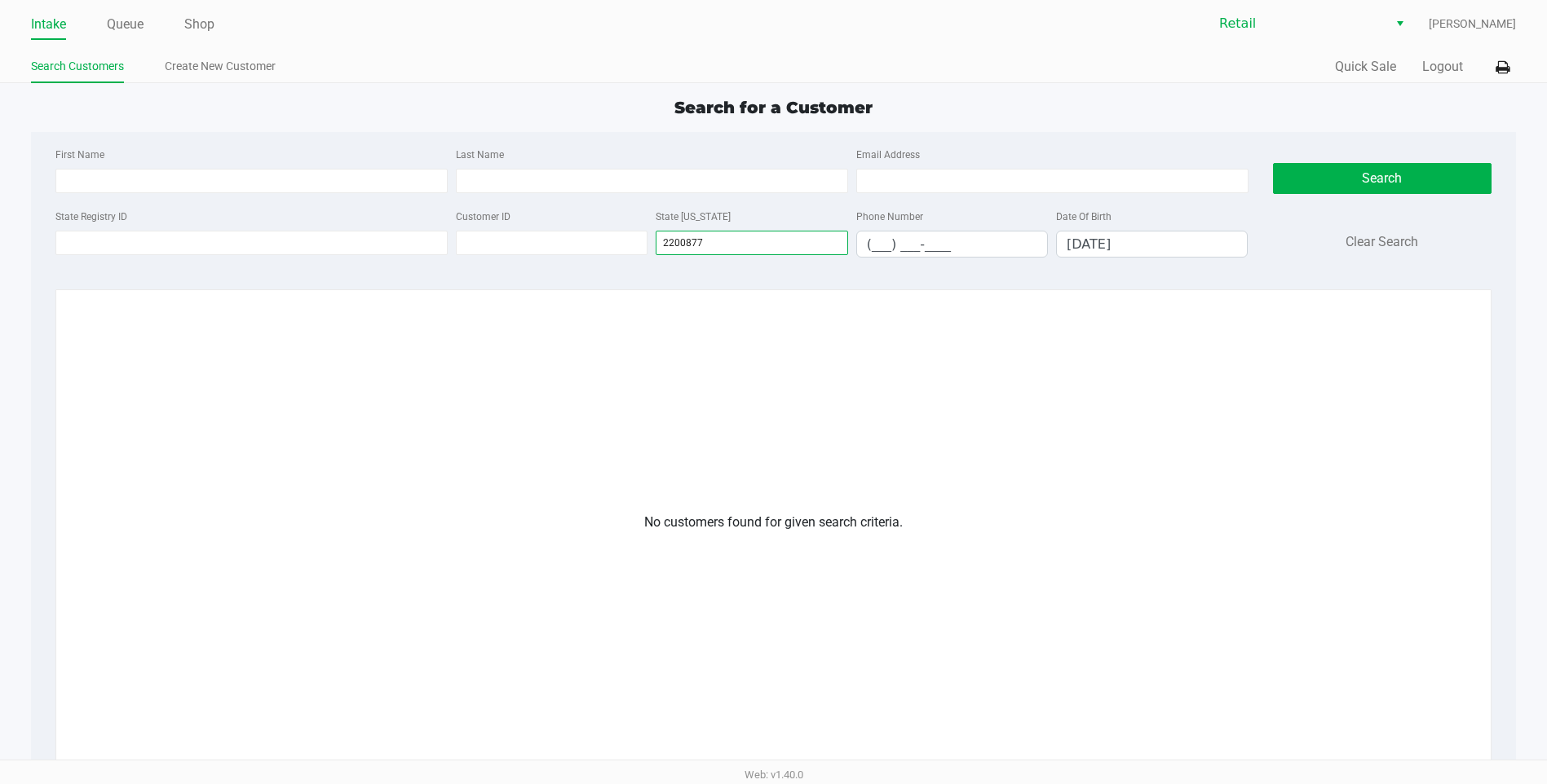
type input "2200877"
drag, startPoint x: 1148, startPoint y: 244, endPoint x: 665, endPoint y: 307, distance: 487.1
click at [665, 307] on div "First Name Last Name Email Address State Registry ID Customer ID State [US_STAT…" at bounding box center [773, 547] width 1485 height 832
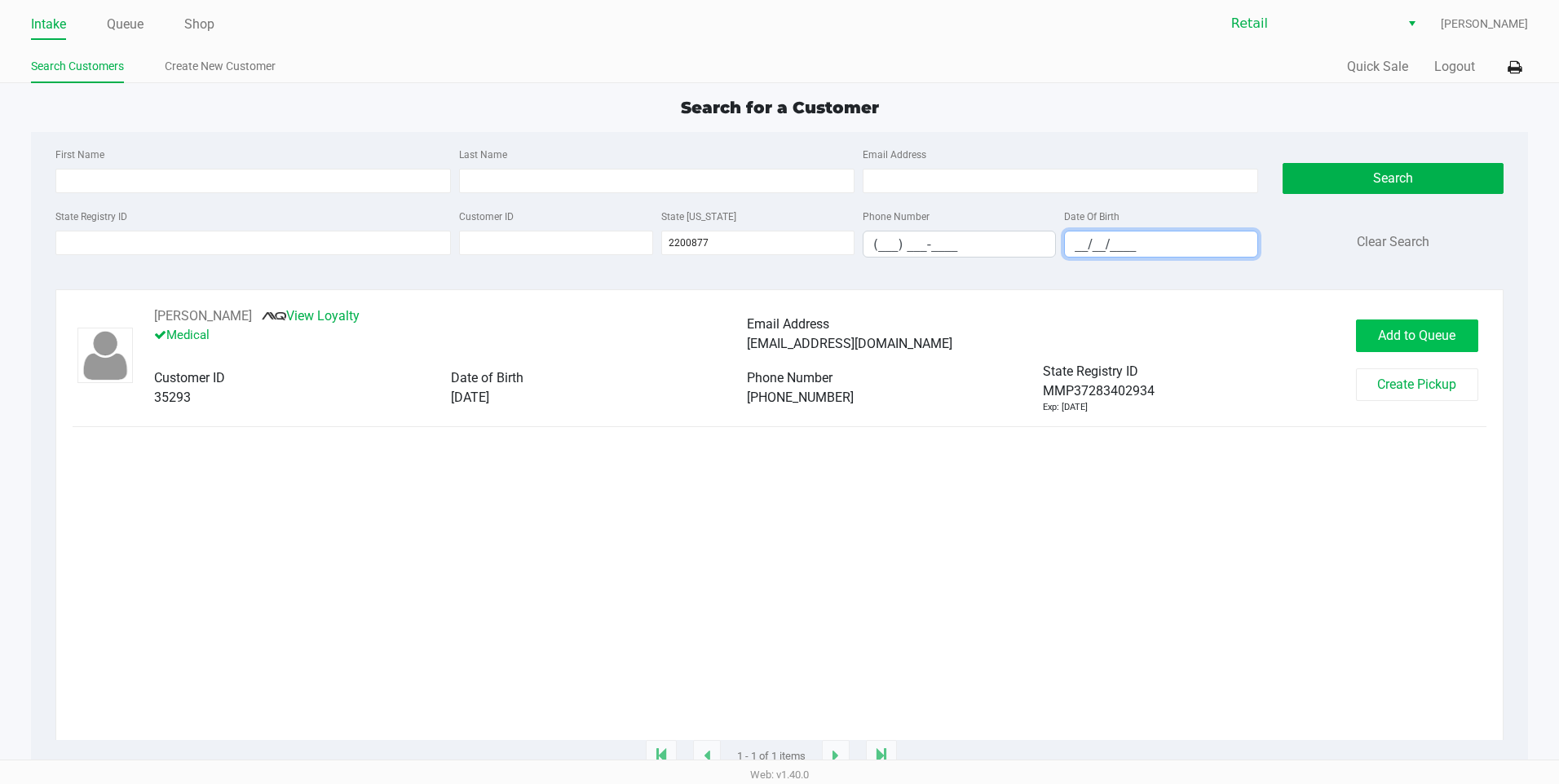
type input "__/__/____"
click at [1374, 325] on button "Add to Queue" at bounding box center [1417, 336] width 122 height 32
